Goal: Task Accomplishment & Management: Manage account settings

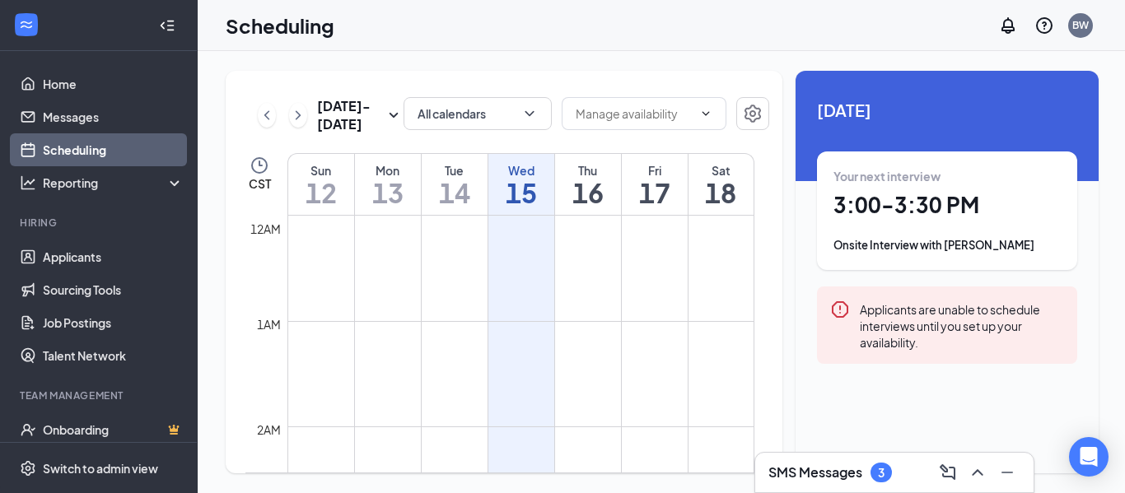
scroll to position [810, 0]
click at [526, 189] on h1 "15" at bounding box center [522, 193] width 66 height 28
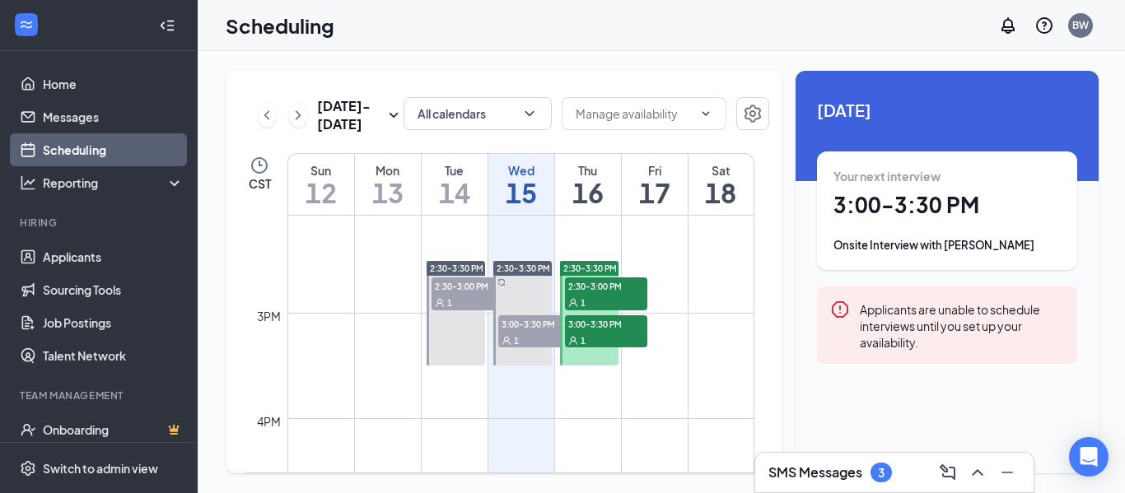
click at [459, 289] on span "2:30-3:00 PM" at bounding box center [473, 286] width 82 height 16
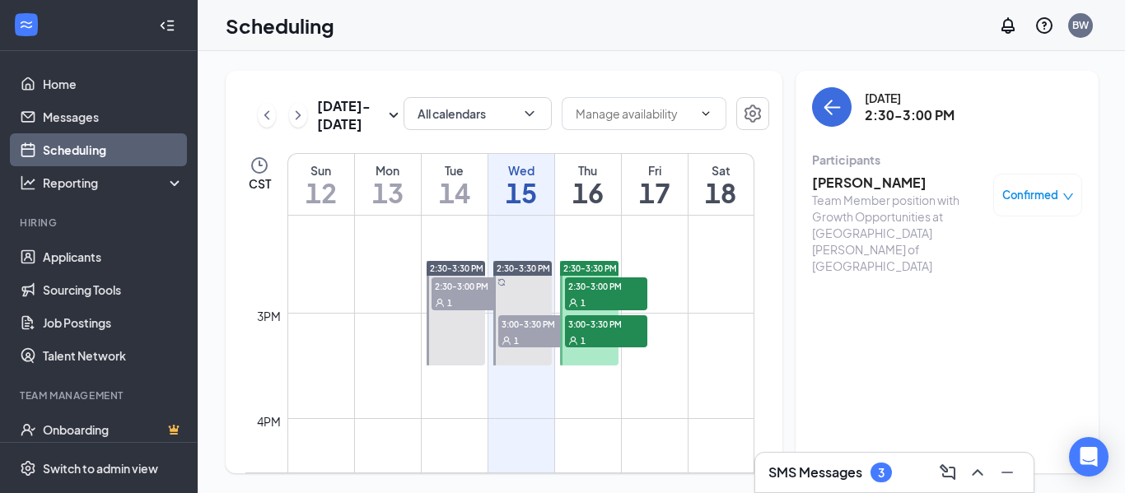
click at [526, 264] on span "2:30-3:30 PM" at bounding box center [524, 269] width 54 height 12
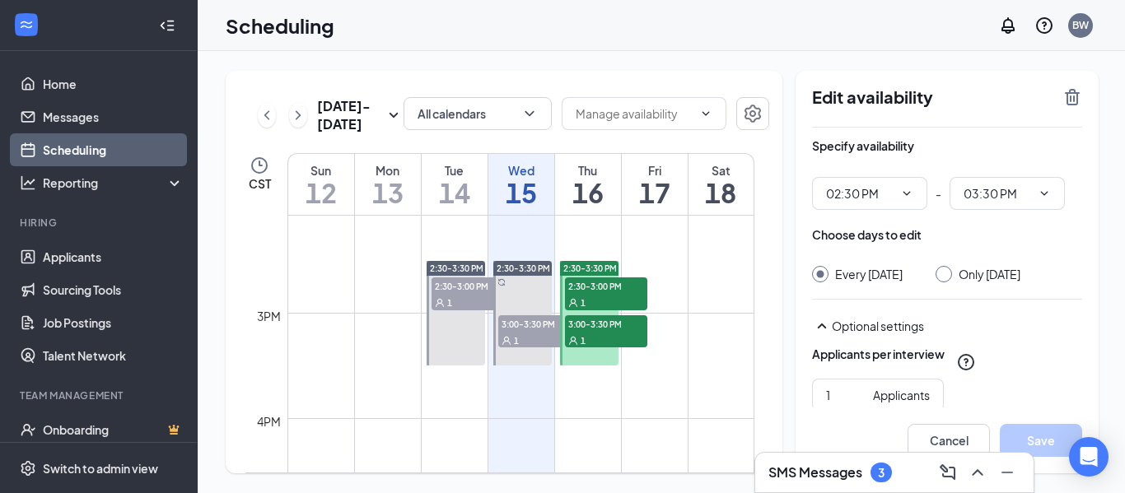
click at [523, 323] on span "3:00-3:30 PM" at bounding box center [539, 324] width 82 height 16
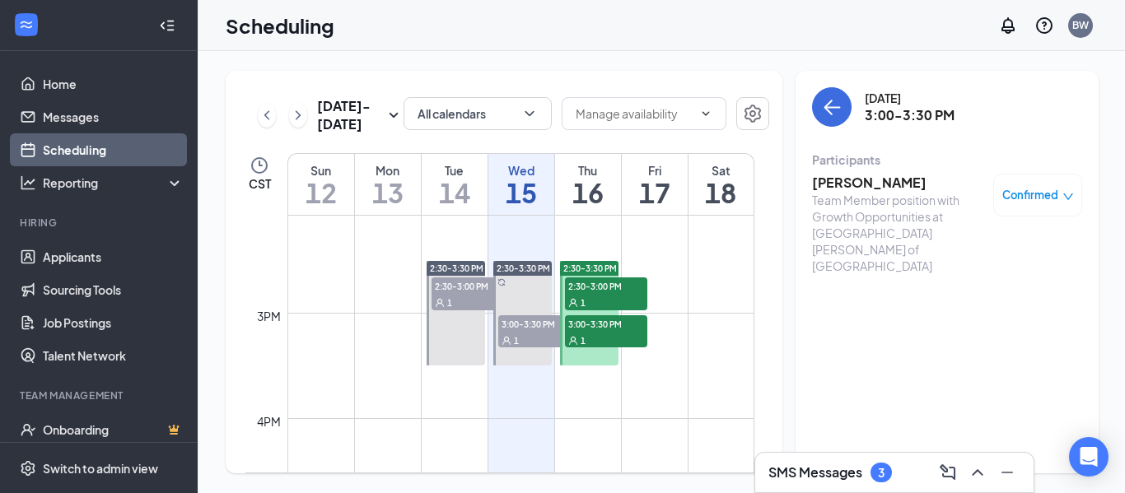
click at [582, 294] on div "1" at bounding box center [606, 302] width 82 height 16
click at [591, 333] on div "1" at bounding box center [606, 340] width 82 height 16
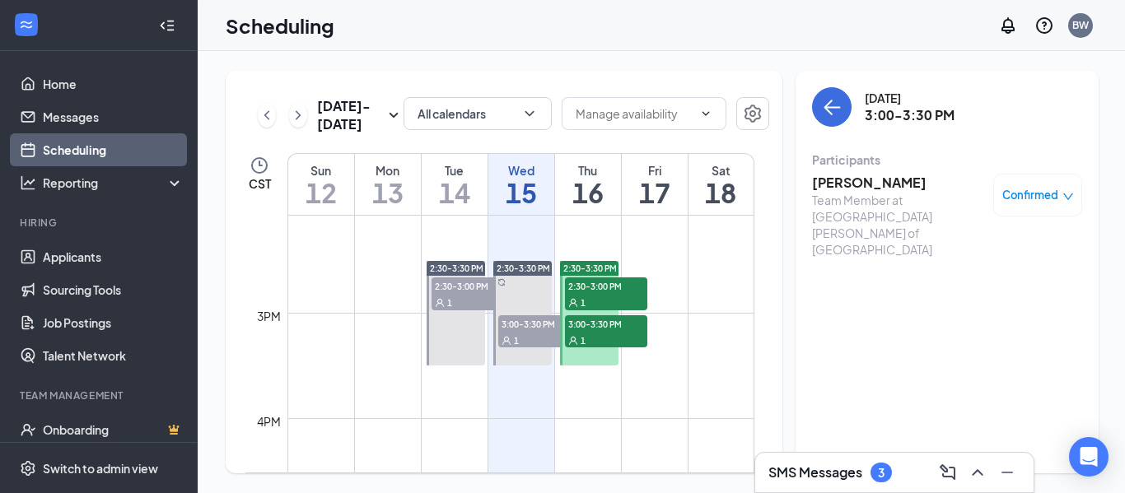
click at [876, 175] on h3 "[PERSON_NAME]" at bounding box center [898, 183] width 173 height 18
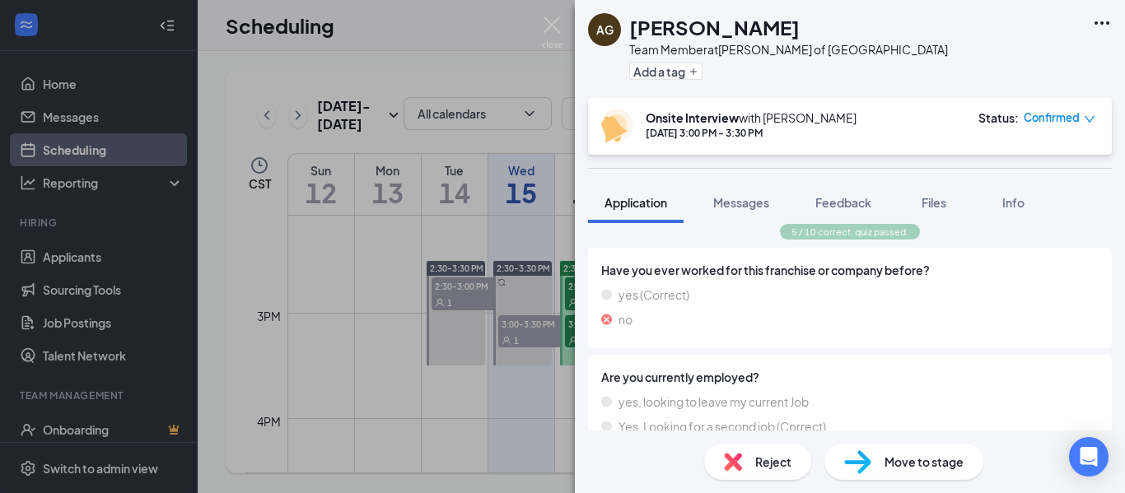
scroll to position [886, 0]
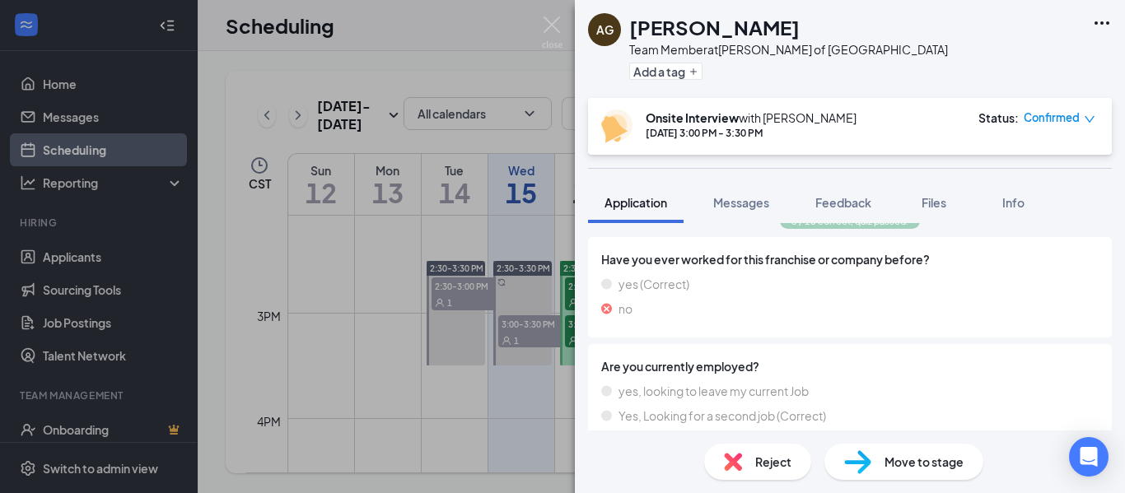
click at [488, 400] on div "AG [PERSON_NAME] Team Member at [GEOGRAPHIC_DATA][PERSON_NAME] of [GEOGRAPHIC_D…" at bounding box center [562, 246] width 1125 height 493
click at [549, 16] on img at bounding box center [552, 32] width 21 height 32
